Goal: Transaction & Acquisition: Purchase product/service

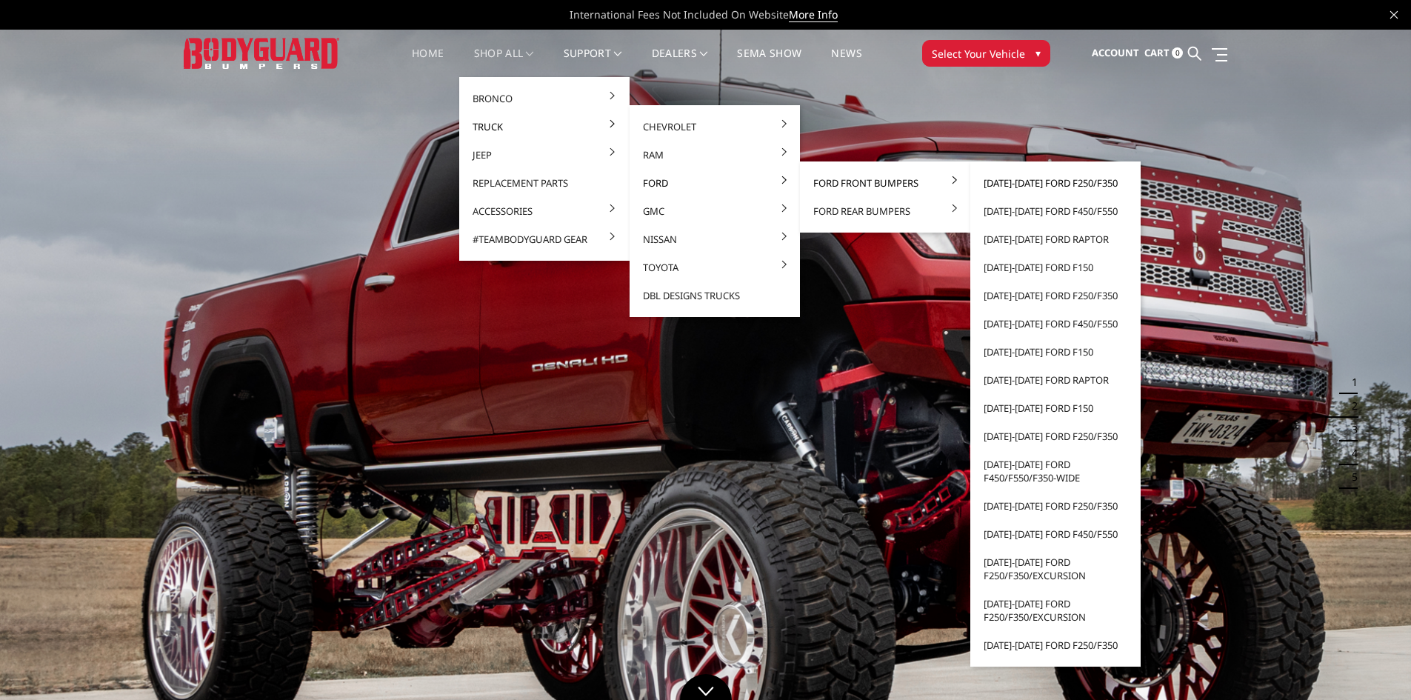
click at [1024, 181] on link "[DATE]-[DATE] Ford F250/F350" at bounding box center [1055, 183] width 159 height 28
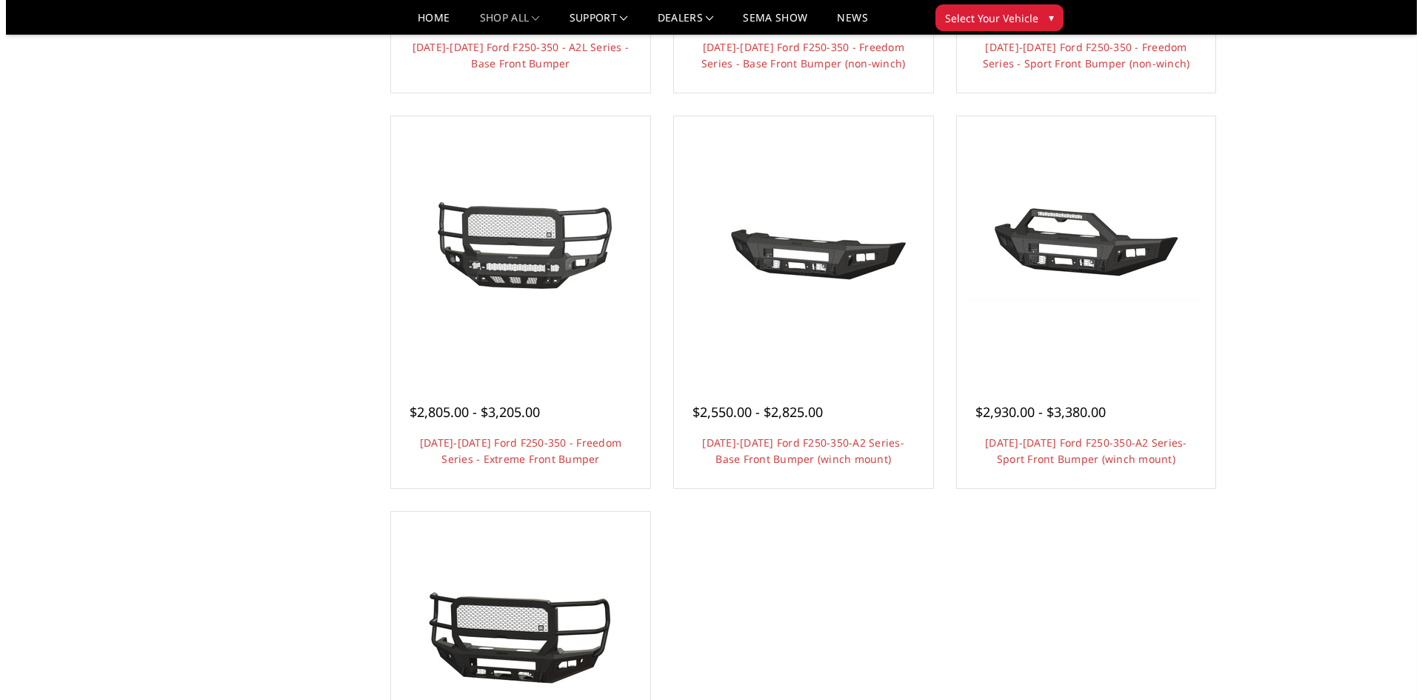
scroll to position [889, 0]
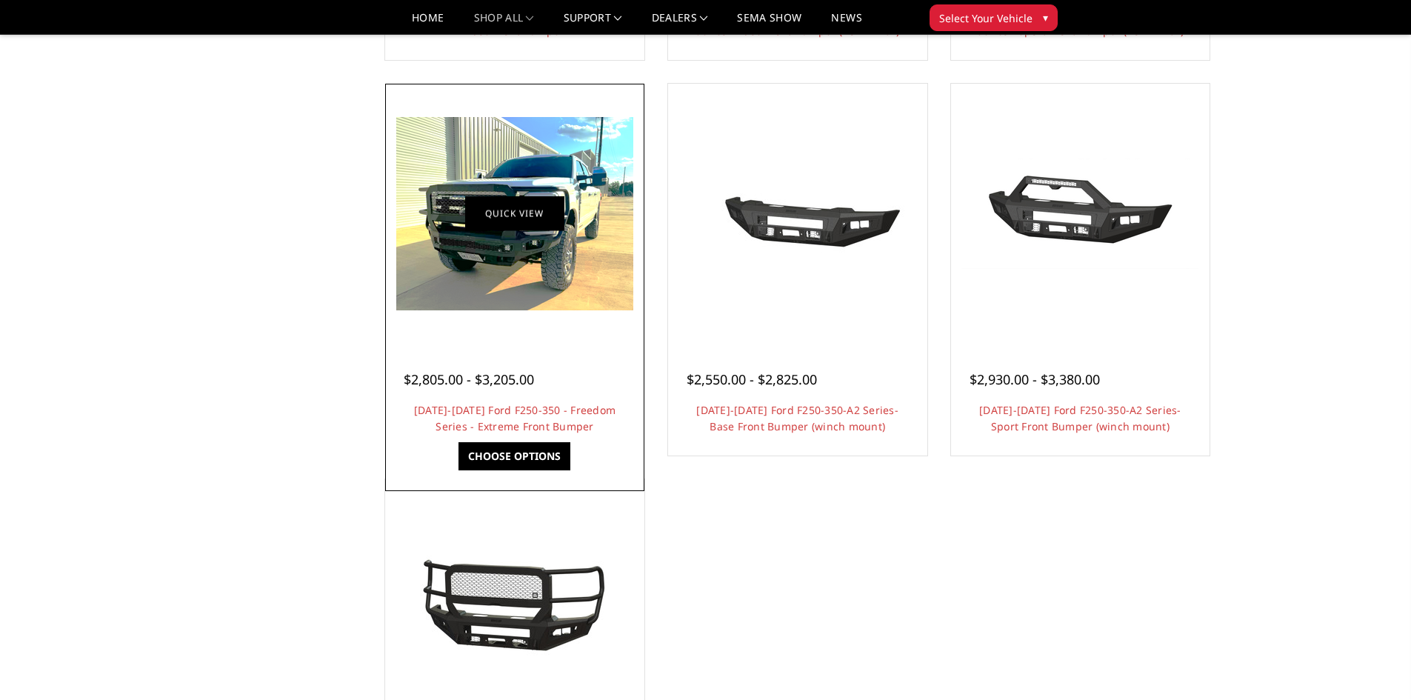
click at [501, 210] on link "Quick view" at bounding box center [514, 213] width 99 height 35
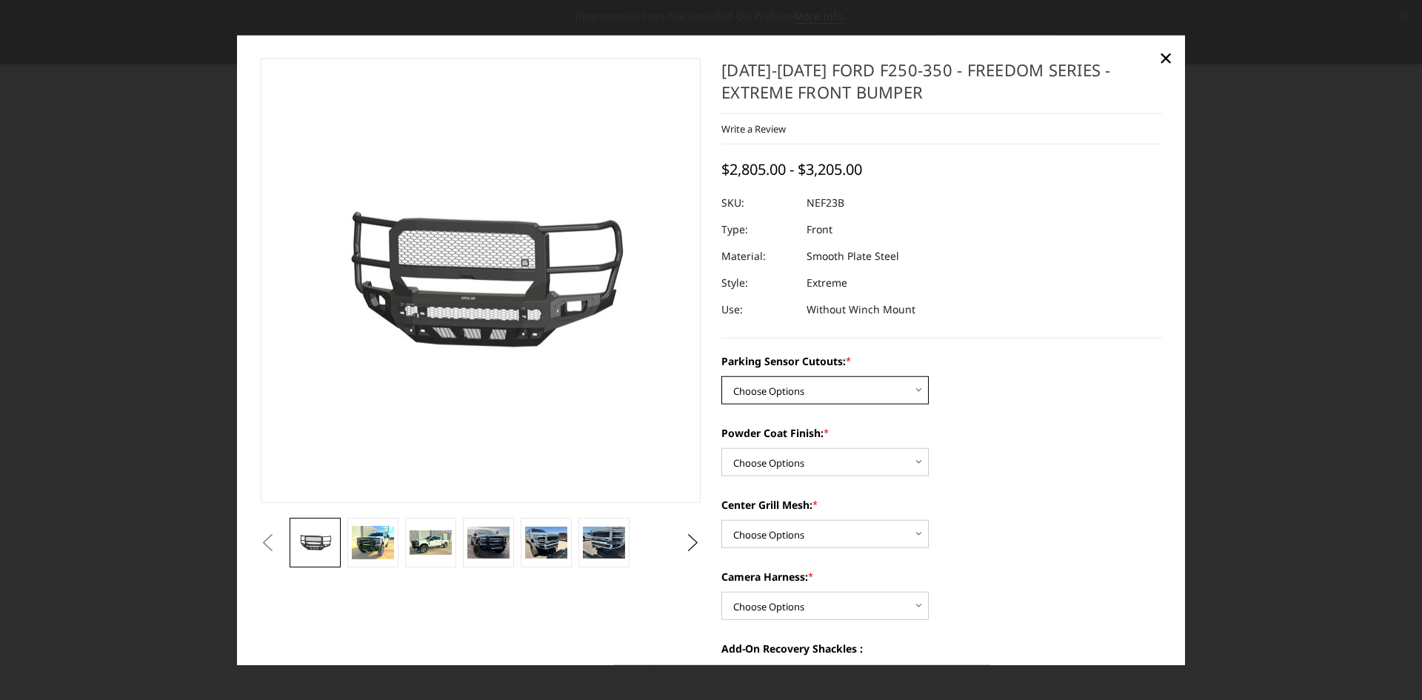
click at [907, 387] on select "Choose Options No - Without Parking Sensor Cutouts Yes - With Parking Sensor Cu…" at bounding box center [824, 390] width 207 height 28
select select "2583"
click at [721, 376] on select "Choose Options No - Without Parking Sensor Cutouts Yes - With Parking Sensor Cu…" at bounding box center [824, 390] width 207 height 28
click at [866, 461] on select "Choose Options Bare Metal Textured Black Powder Coat" at bounding box center [824, 462] width 207 height 28
click at [1018, 444] on div "Powder Coat Finish: * Choose Options Bare Metal Textured Black Powder Coat" at bounding box center [941, 450] width 441 height 51
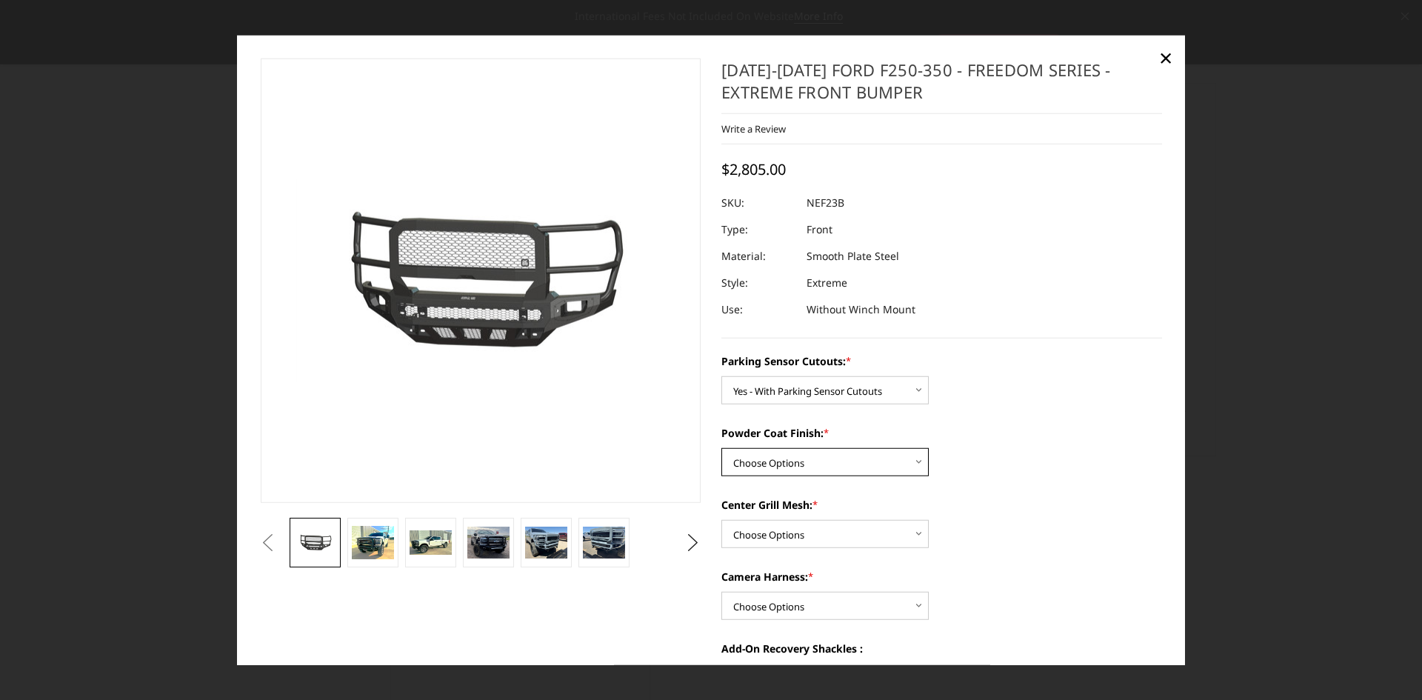
click at [893, 454] on select "Choose Options Bare Metal Textured Black Powder Coat" at bounding box center [824, 462] width 207 height 28
select select "2585"
click at [721, 448] on select "Choose Options Bare Metal Textured Black Powder Coat" at bounding box center [824, 462] width 207 height 28
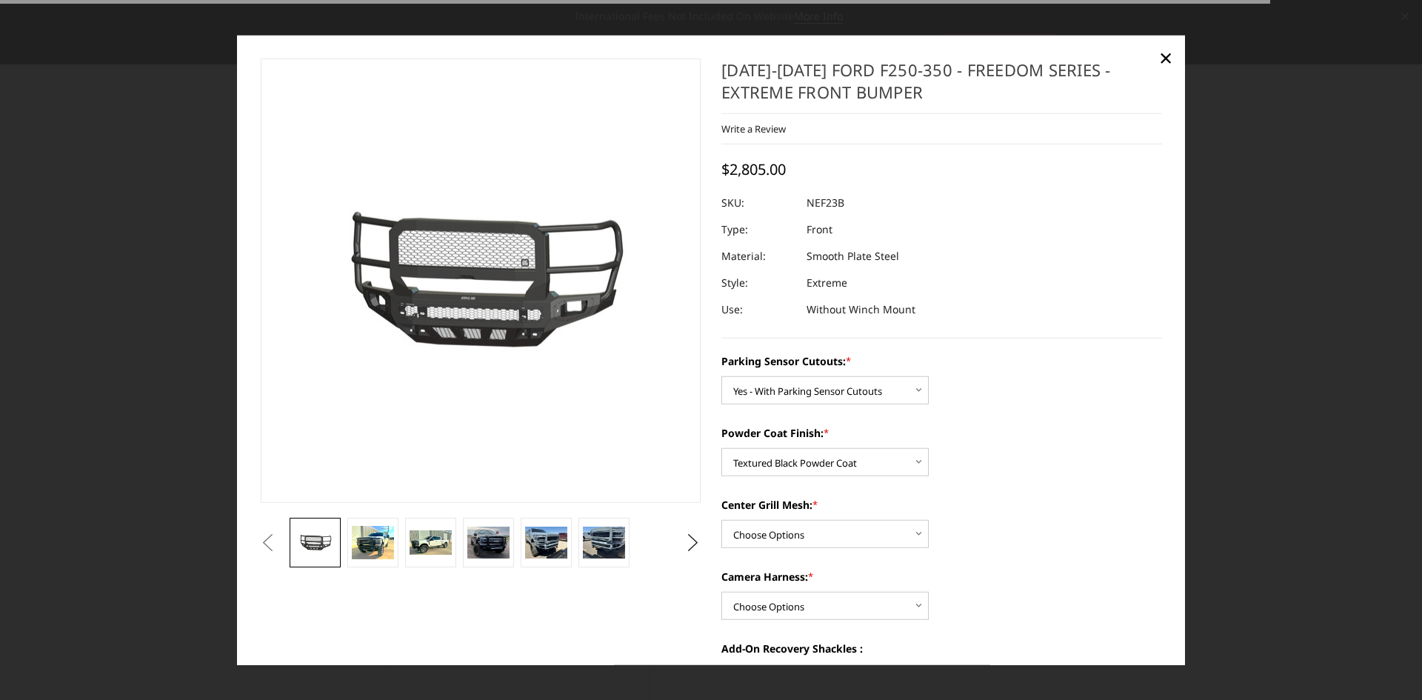
click at [1007, 467] on div "Powder Coat Finish: * Choose Options Bare Metal Textured Black Powder Coat" at bounding box center [941, 450] width 441 height 51
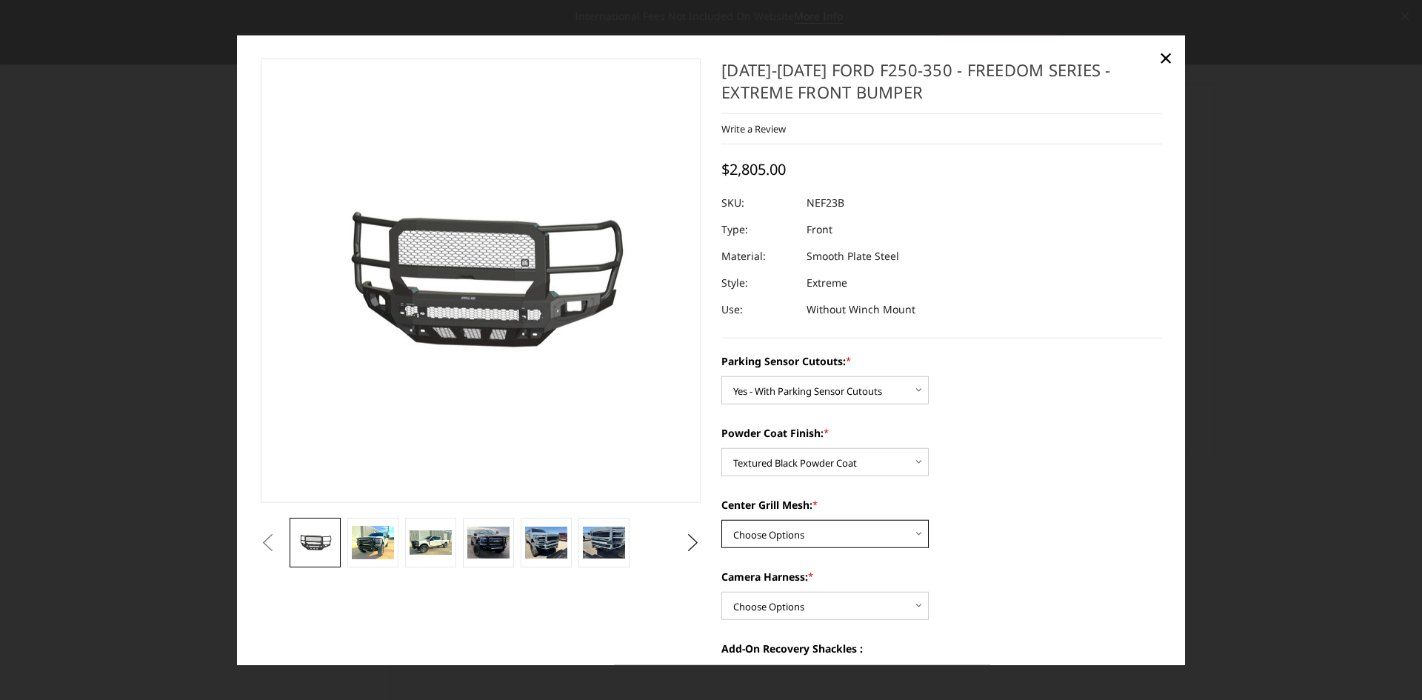
click at [864, 535] on select "Choose Options With Center Grill Mesh Without Center Grill Mesh" at bounding box center [824, 534] width 207 height 28
select select "2586"
click at [721, 520] on select "Choose Options With Center Grill Mesh Without Center Grill Mesh" at bounding box center [824, 534] width 207 height 28
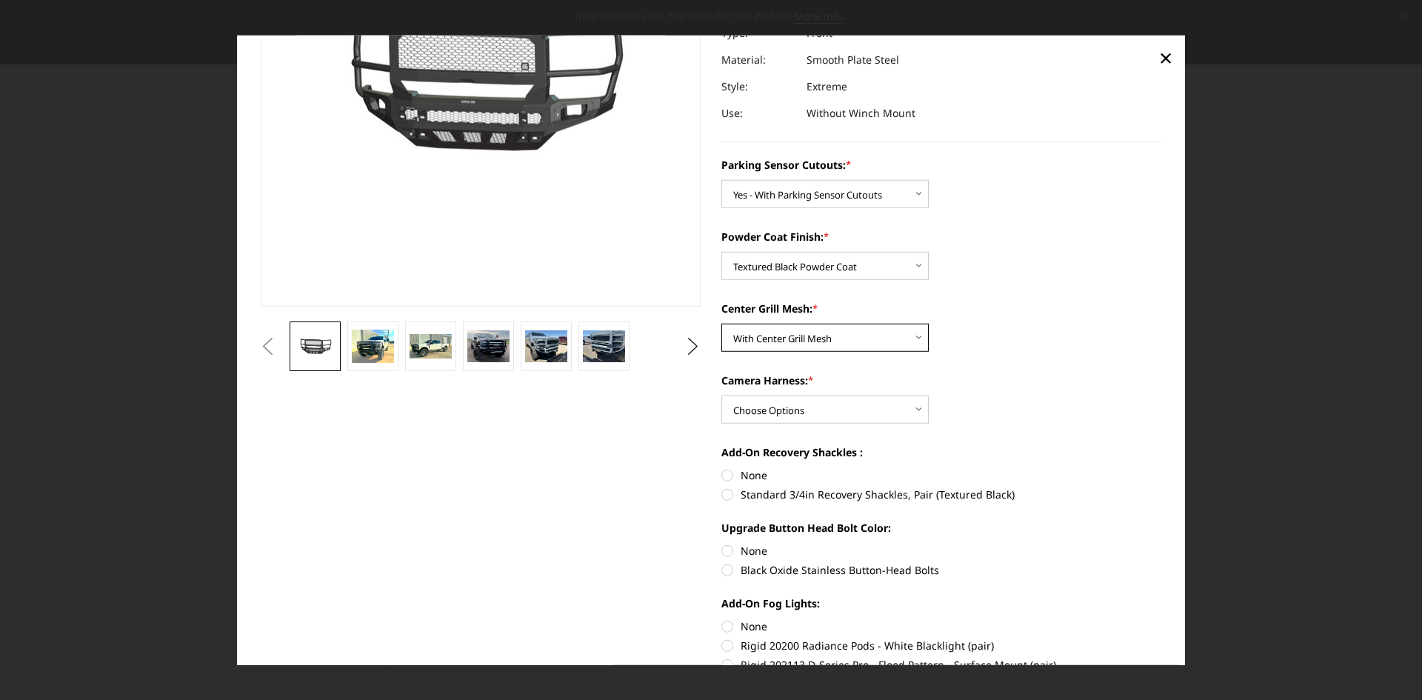
scroll to position [222, 0]
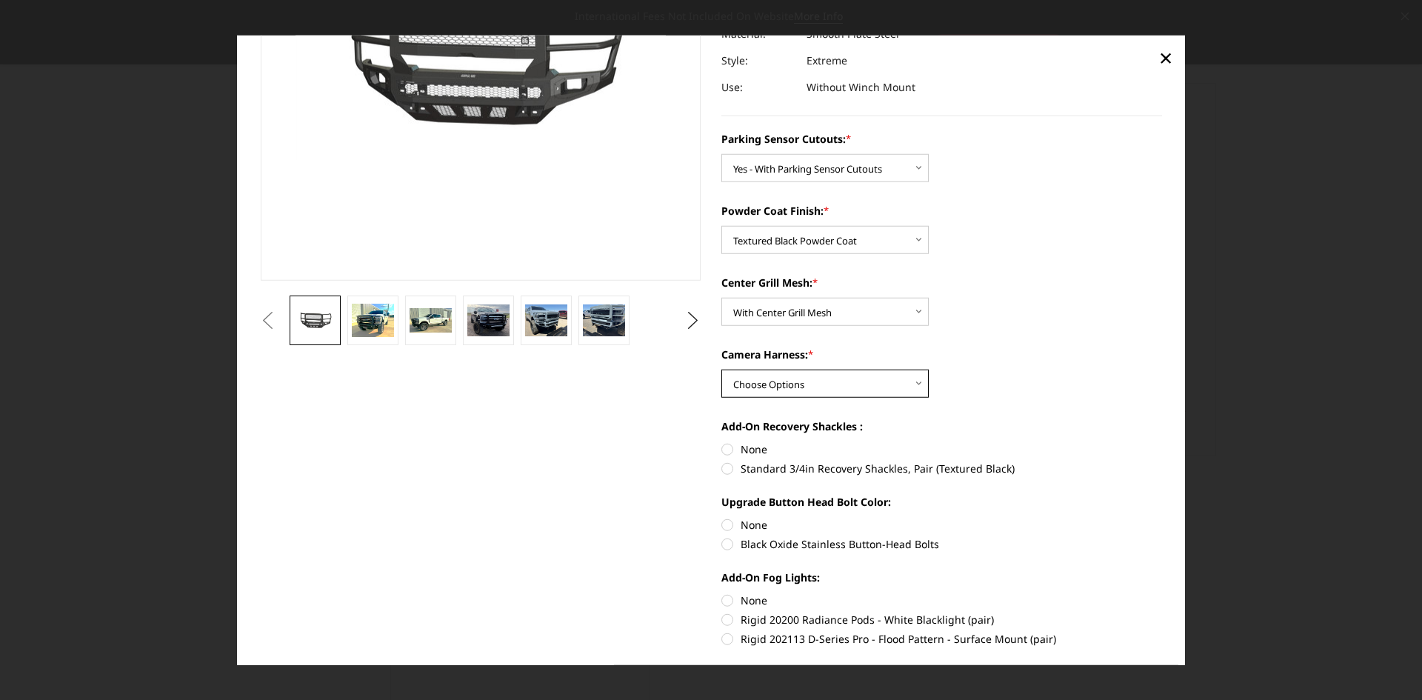
click at [861, 373] on select "Choose Options WITH Camera Harness WITHOUT Camera Harness" at bounding box center [824, 384] width 207 height 28
select select "2588"
click at [721, 370] on select "Choose Options WITH Camera Harness WITHOUT Camera Harness" at bounding box center [824, 384] width 207 height 28
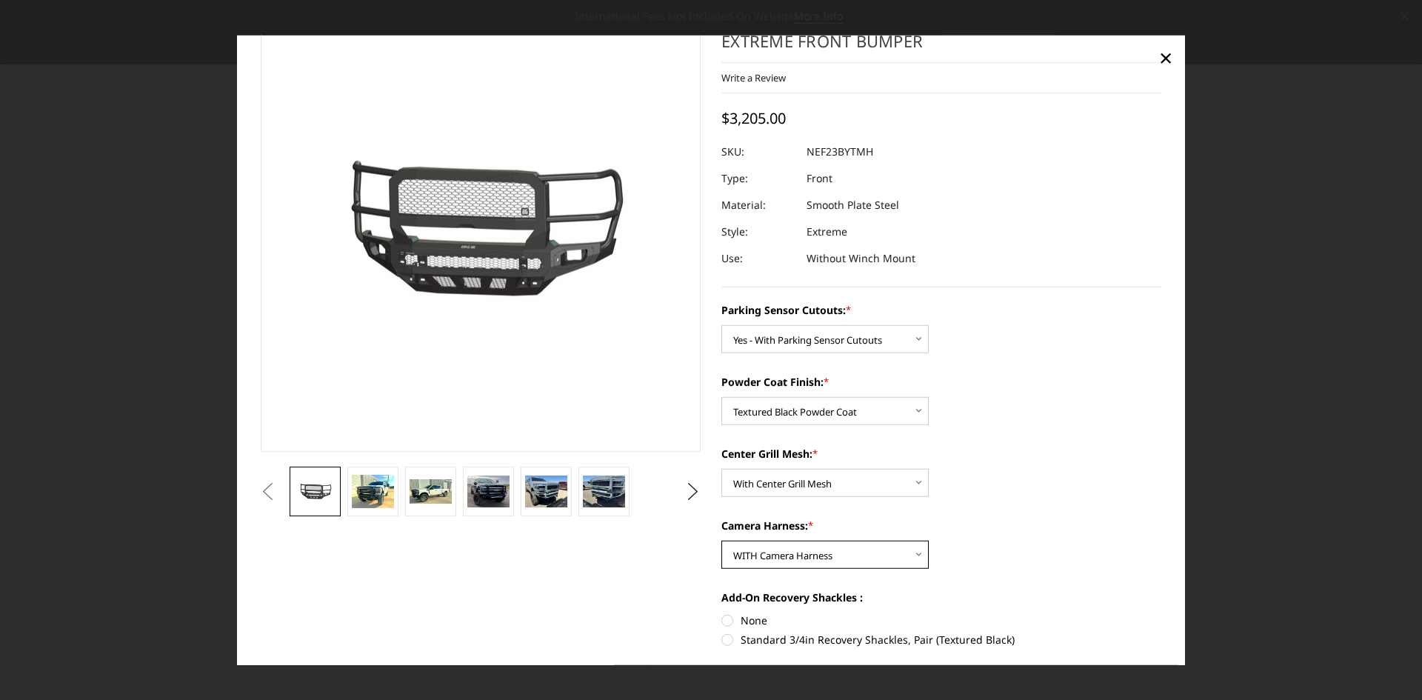
scroll to position [0, 0]
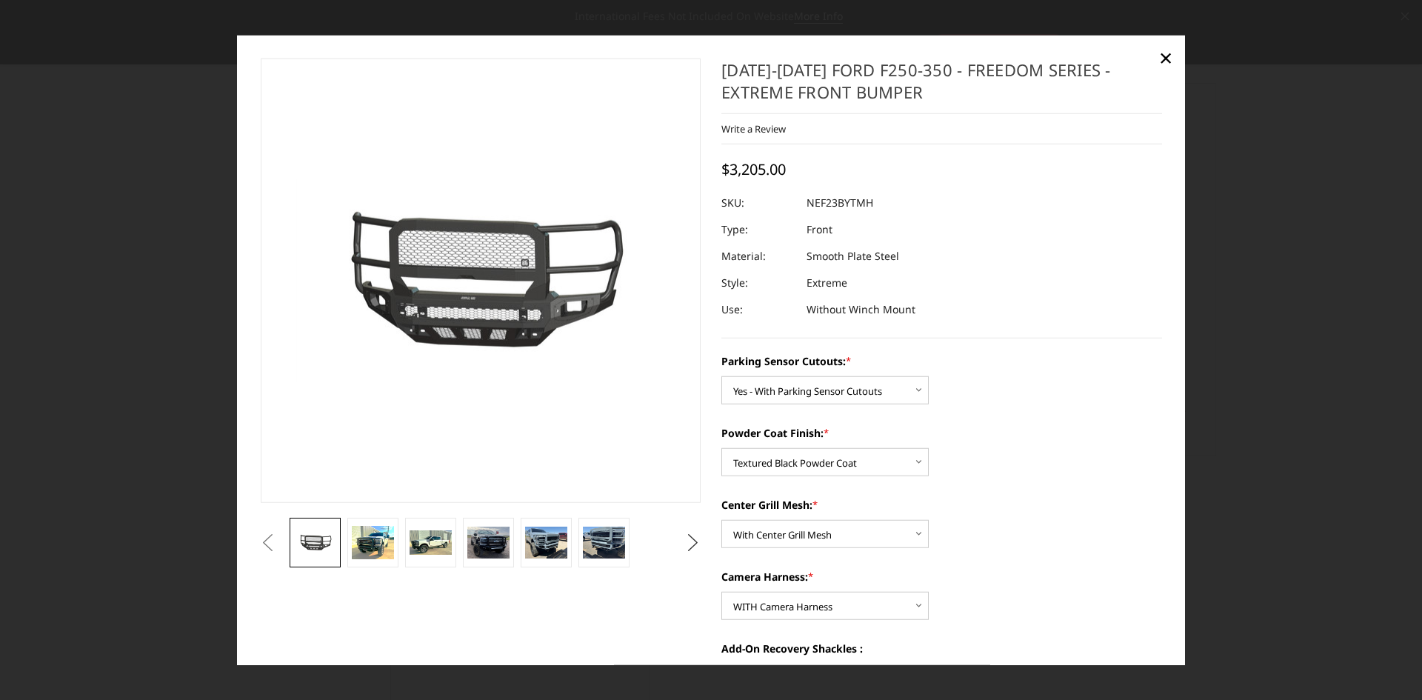
click at [685, 538] on button "Next" at bounding box center [693, 542] width 22 height 22
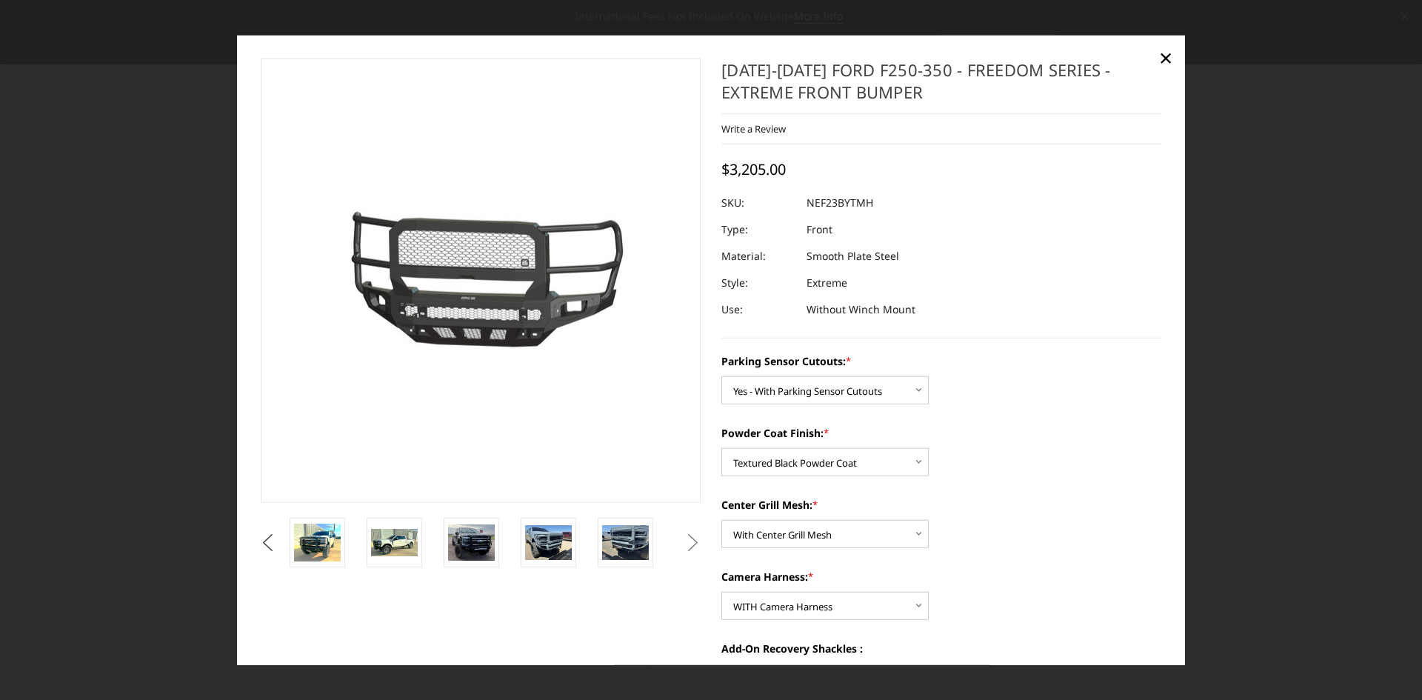
click at [279, 538] on button "Previous" at bounding box center [268, 542] width 22 height 22
click at [398, 540] on img at bounding box center [394, 543] width 47 height 38
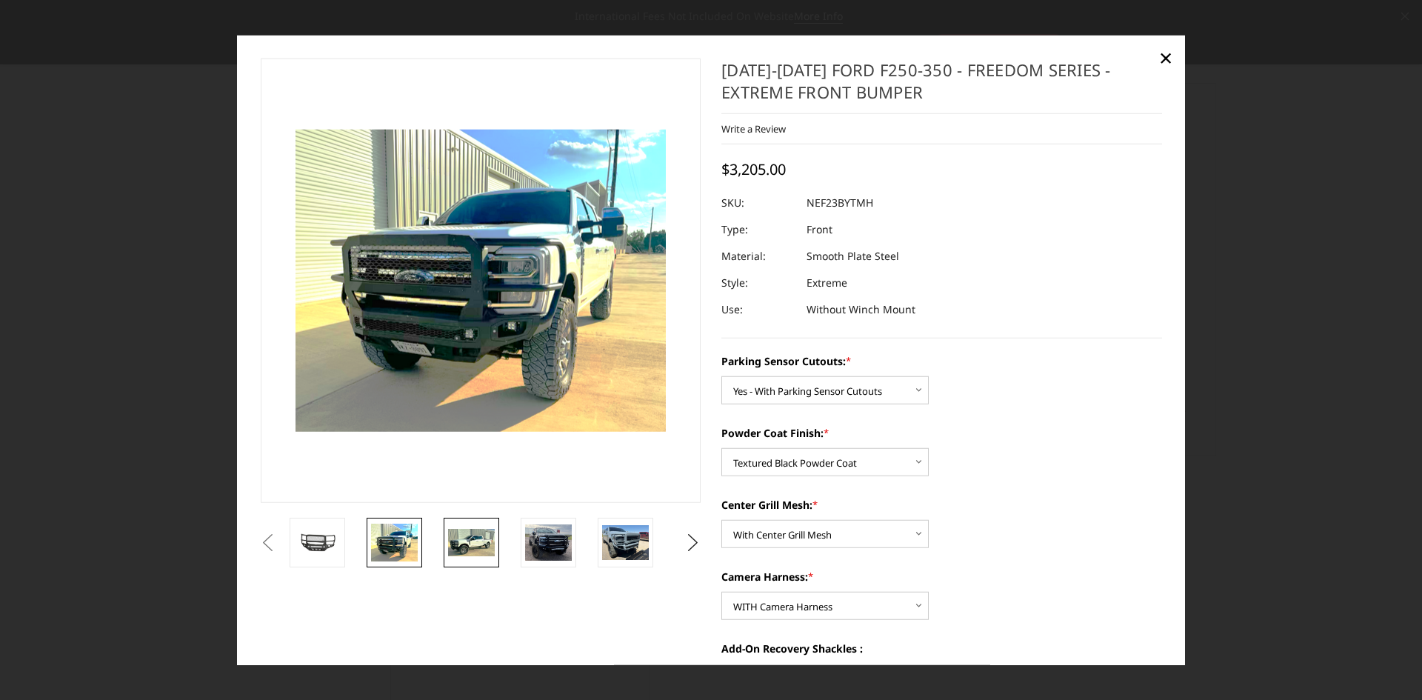
click at [481, 541] on img at bounding box center [471, 542] width 47 height 28
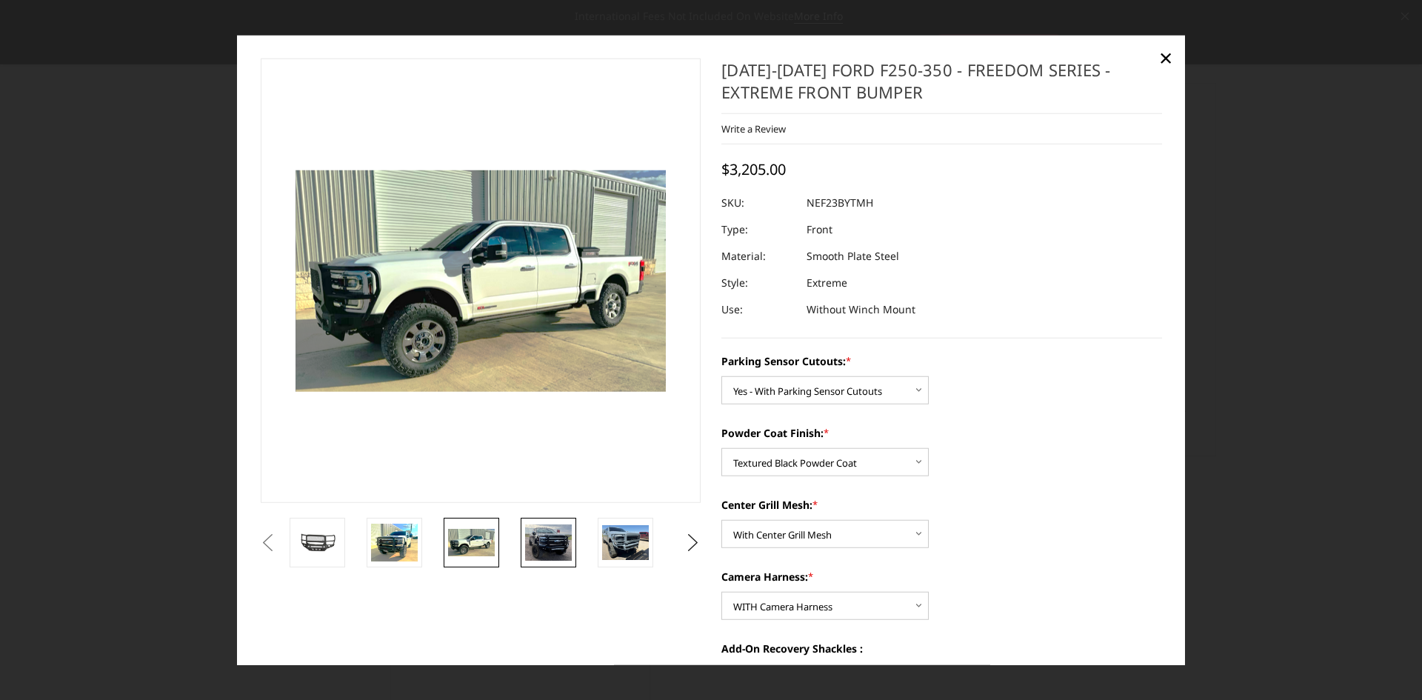
click at [548, 540] on img at bounding box center [548, 542] width 47 height 36
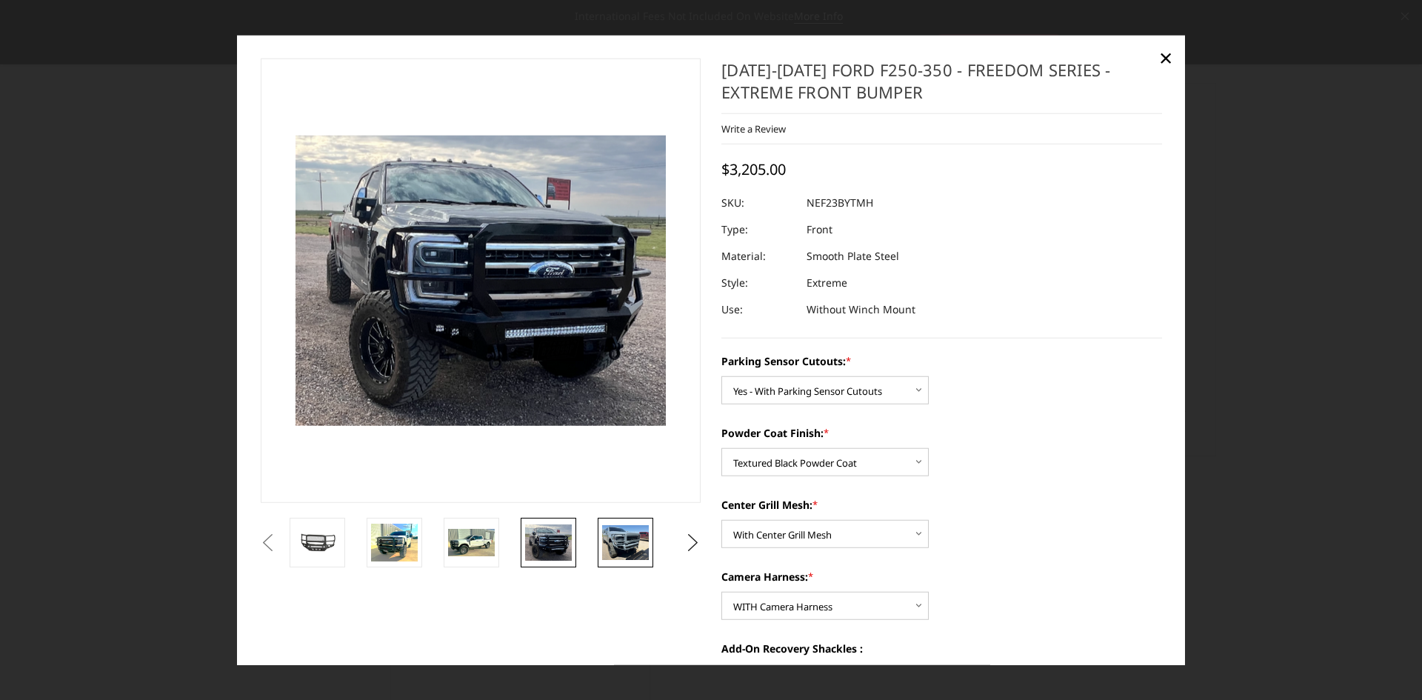
click at [608, 541] on img at bounding box center [625, 542] width 47 height 35
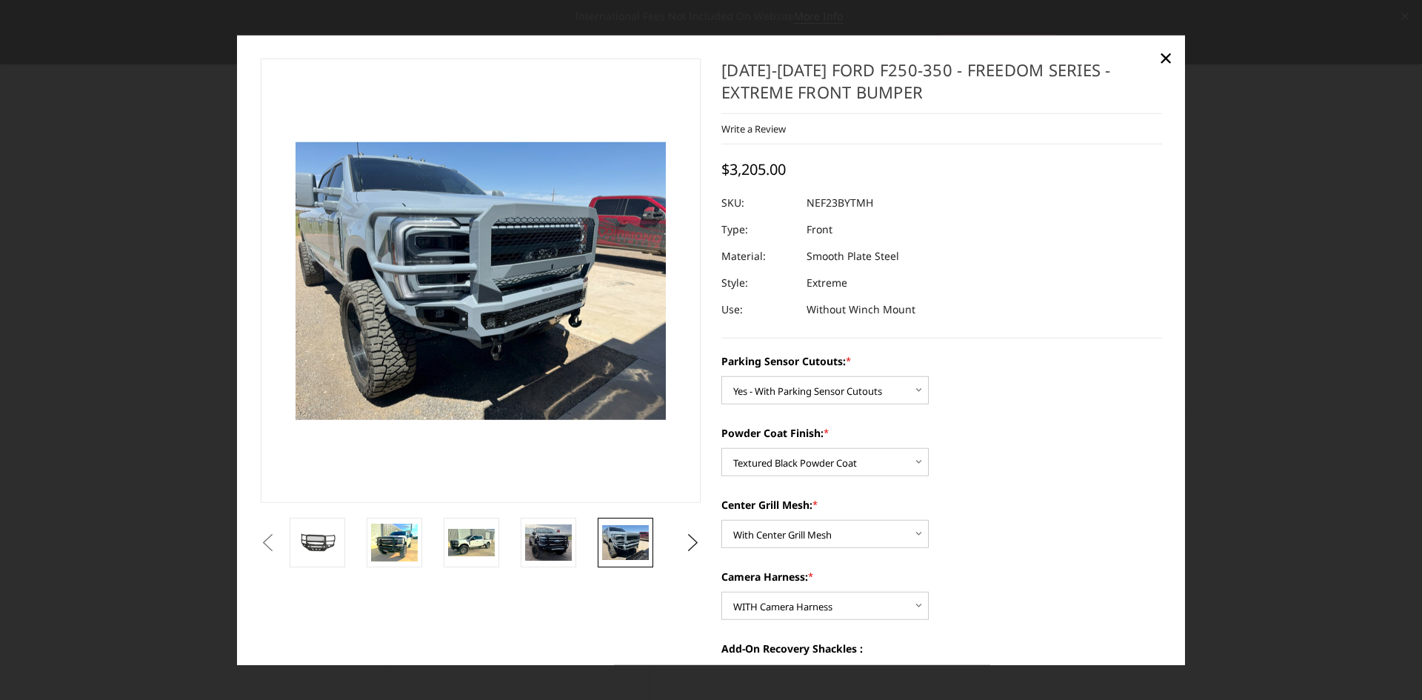
click at [1058, 349] on section "2023-2025 Ford F250-350 - Freedom Series - Extreme Front Bumper Write a Review …" at bounding box center [941, 537] width 461 height 956
click at [874, 464] on select "Choose Options Bare Metal Textured Black Powder Coat" at bounding box center [824, 462] width 207 height 28
click at [1091, 399] on div "Parking Sensor Cutouts: * Choose Options No - Without Parking Sensor Cutouts Ye…" at bounding box center [941, 378] width 441 height 51
drag, startPoint x: 1158, startPoint y: 56, endPoint x: 1161, endPoint y: 67, distance: 10.8
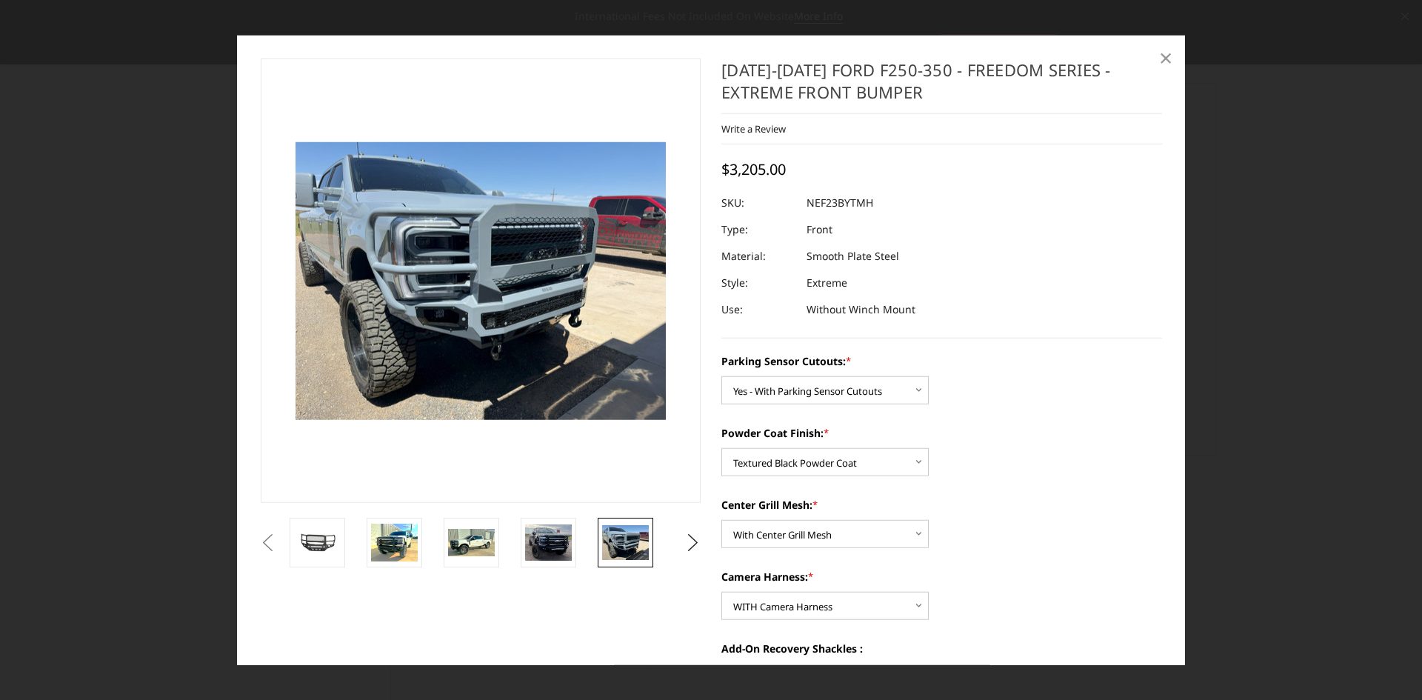
click at [1158, 56] on link "×" at bounding box center [1166, 58] width 24 height 24
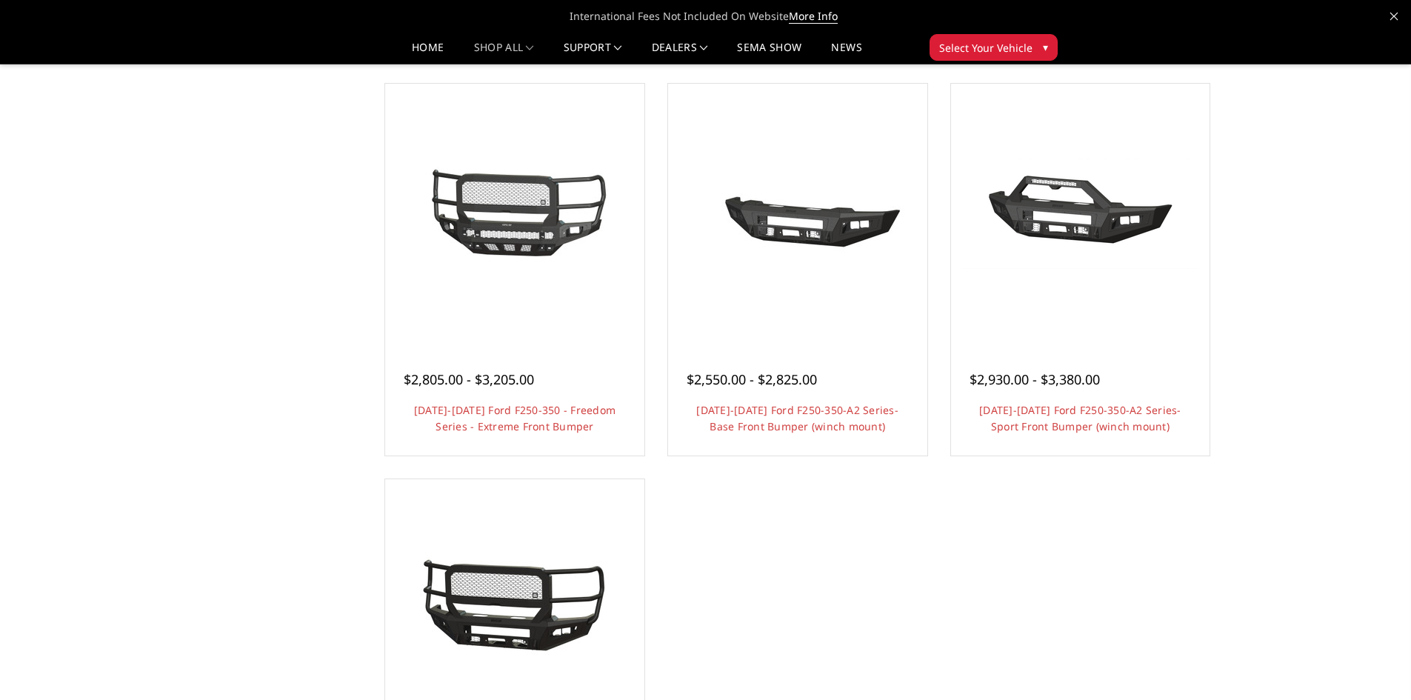
click at [1290, 243] on div "Home Truck Ford Ford Front Bumpers 2023-2025 Ford F250/F350 Categories Bronco 2…" at bounding box center [705, 28] width 1411 height 1736
